Goal: Information Seeking & Learning: Learn about a topic

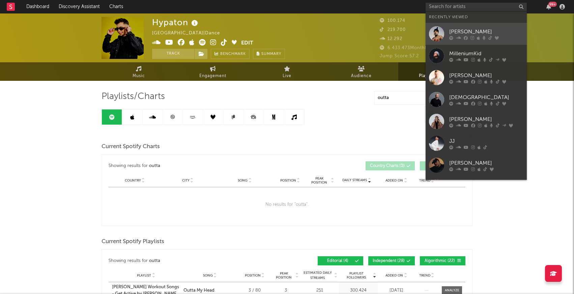
click at [436, 33] on div at bounding box center [436, 33] width 15 height 15
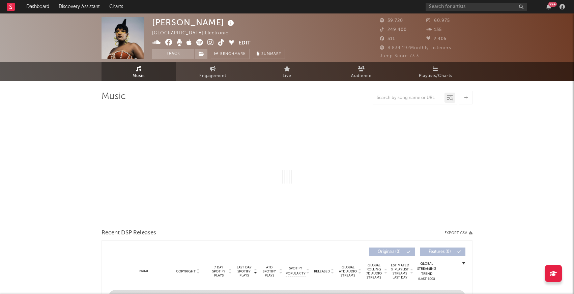
select select "1w"
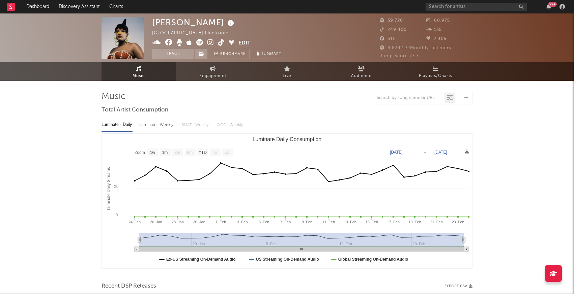
select select "1w"
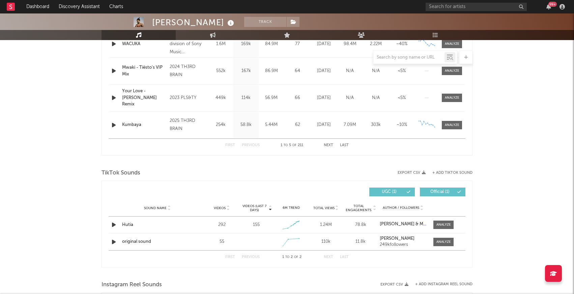
scroll to position [340, 0]
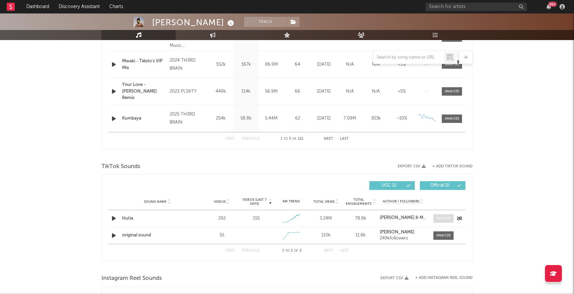
click at [448, 216] on div at bounding box center [444, 218] width 15 height 5
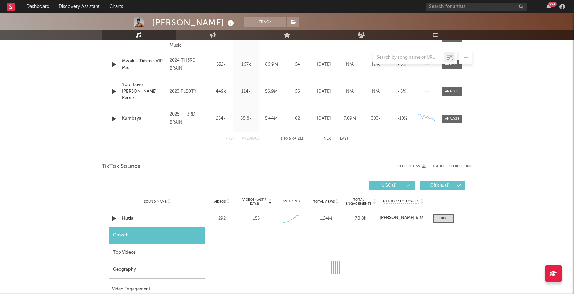
select select "1w"
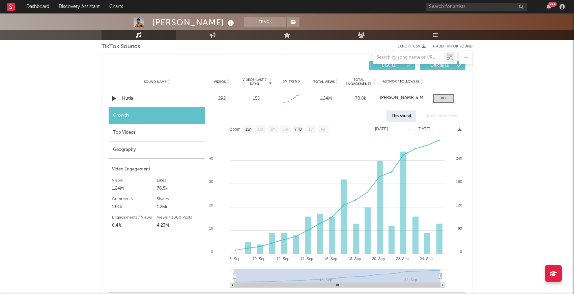
scroll to position [459, 0]
click at [444, 98] on div at bounding box center [444, 98] width 8 height 5
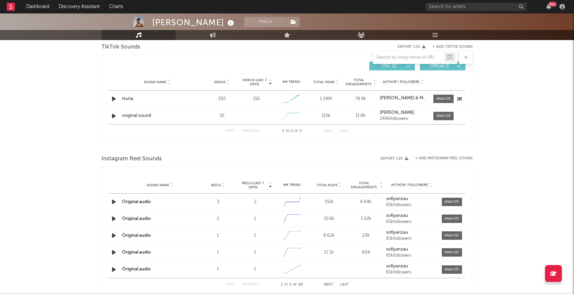
click at [258, 99] on div "155" at bounding box center [256, 99] width 7 height 7
click at [258, 100] on div "155" at bounding box center [256, 99] width 7 height 7
